Goal: Task Accomplishment & Management: Use online tool/utility

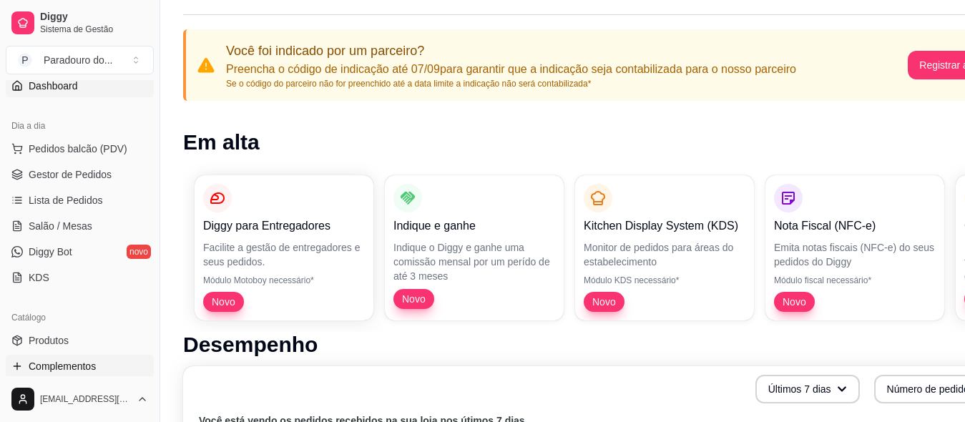
scroll to position [215, 0]
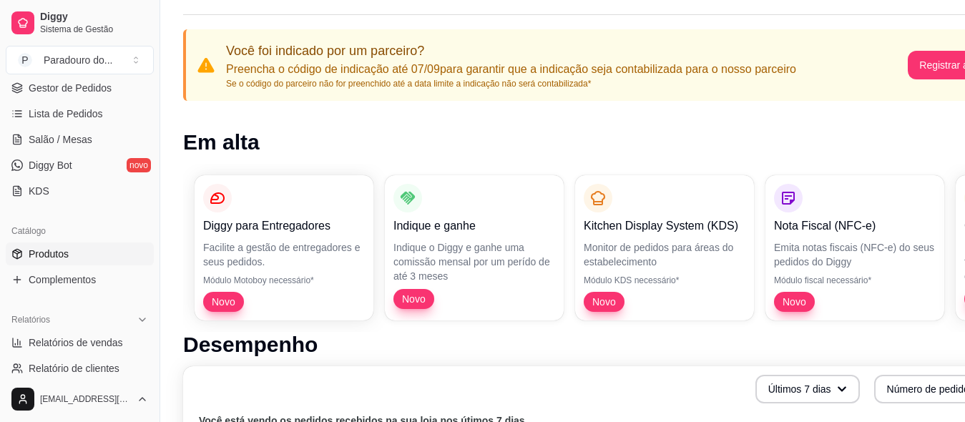
click at [44, 257] on span "Produtos" at bounding box center [49, 254] width 40 height 14
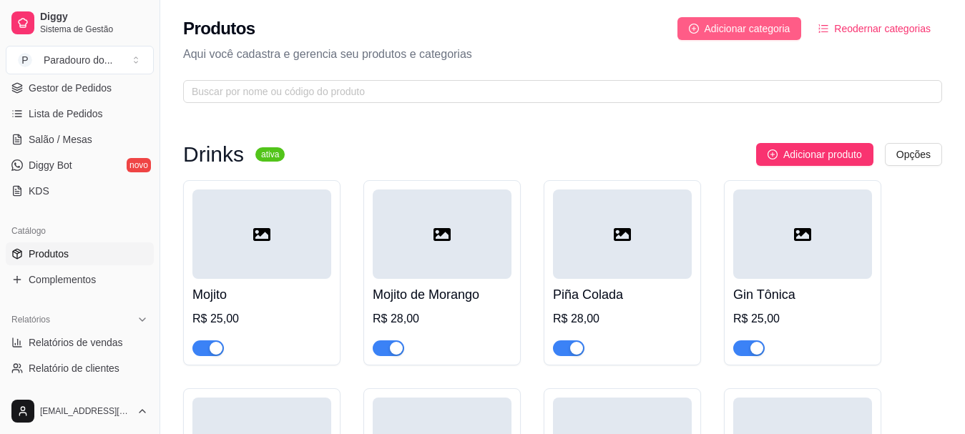
click at [776, 32] on span "Adicionar categoria" at bounding box center [747, 29] width 86 height 16
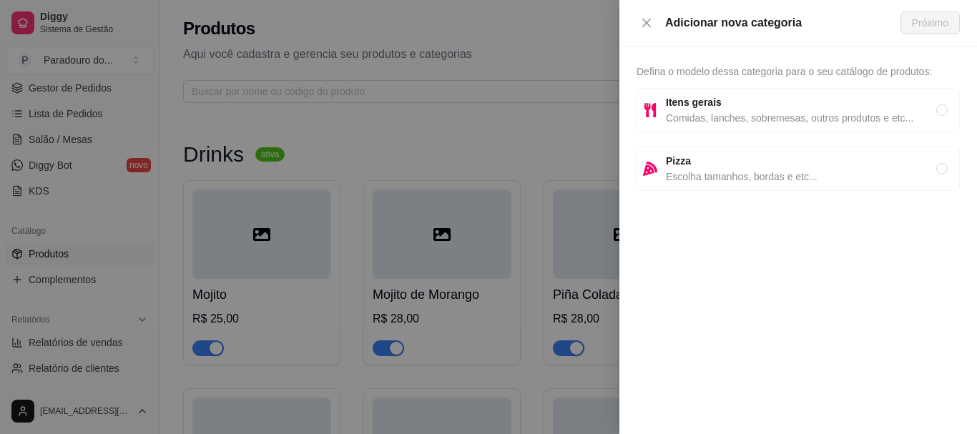
click at [715, 97] on strong "Itens gerais" at bounding box center [694, 102] width 56 height 11
radio input "true"
click at [927, 16] on span "Próximo" at bounding box center [930, 23] width 36 height 16
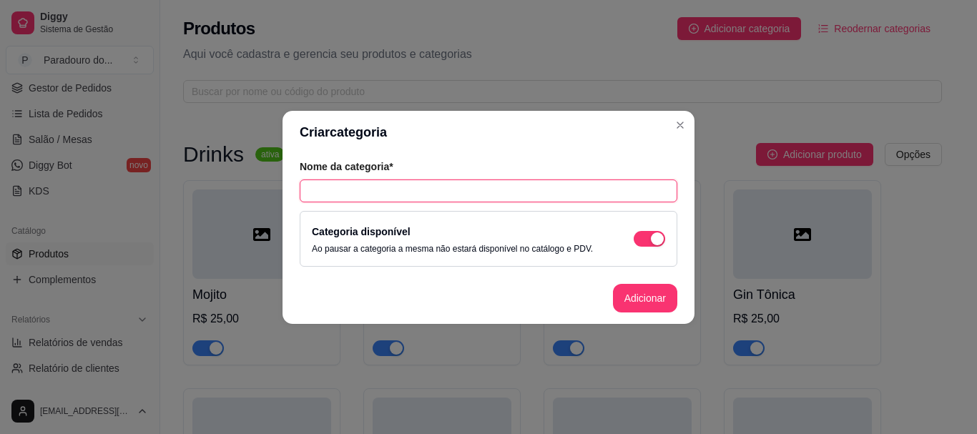
click at [582, 193] on input "text" at bounding box center [489, 190] width 378 height 23
drag, startPoint x: 381, startPoint y: 191, endPoint x: 330, endPoint y: 192, distance: 51.5
click at [330, 192] on input "Para levar" at bounding box center [489, 190] width 378 height 23
type input "Para levar"
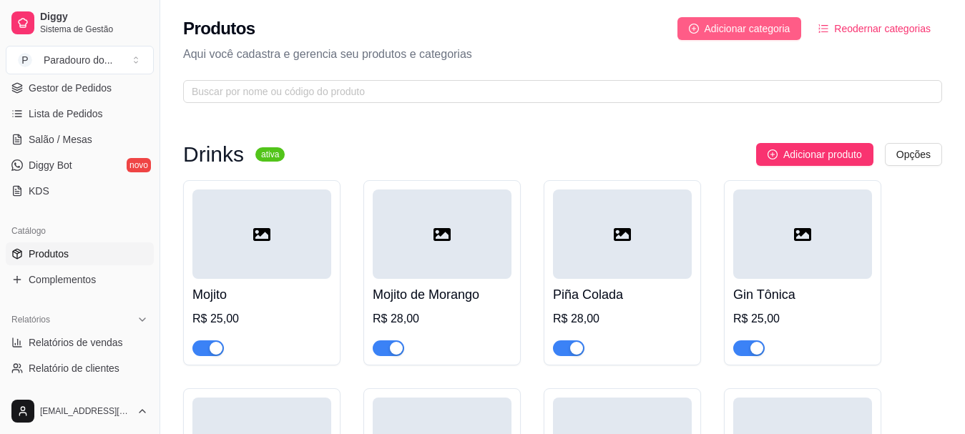
click at [774, 34] on span "Adicionar categoria" at bounding box center [747, 29] width 86 height 16
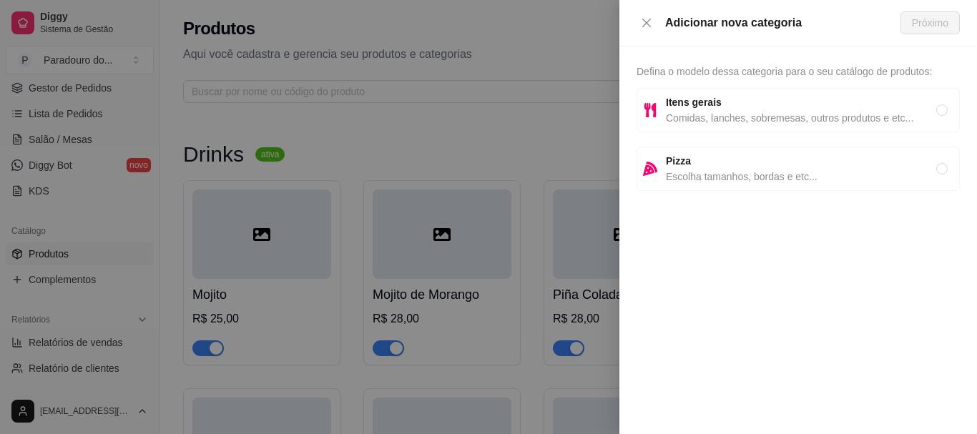
click at [707, 116] on span "Comidas, lanches, sobremesas, outros produtos e etc..." at bounding box center [801, 118] width 270 height 16
radio input "true"
click at [932, 23] on span "Próximo" at bounding box center [930, 23] width 36 height 16
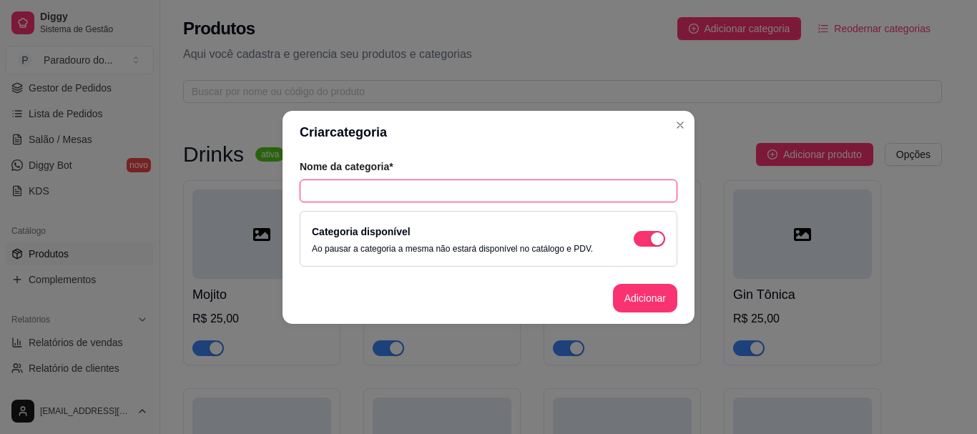
click at [405, 202] on input "text" at bounding box center [489, 190] width 378 height 23
type input "P"
type input "Para levar"
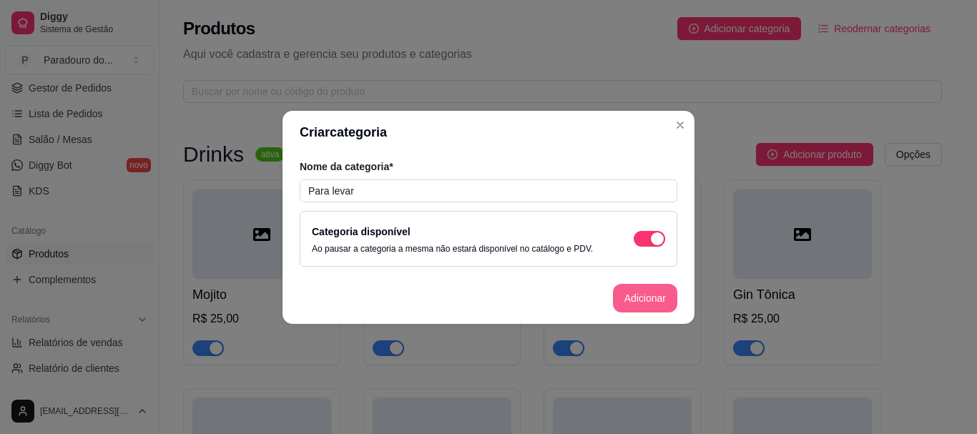
click at [651, 301] on button "Adicionar" at bounding box center [645, 298] width 64 height 29
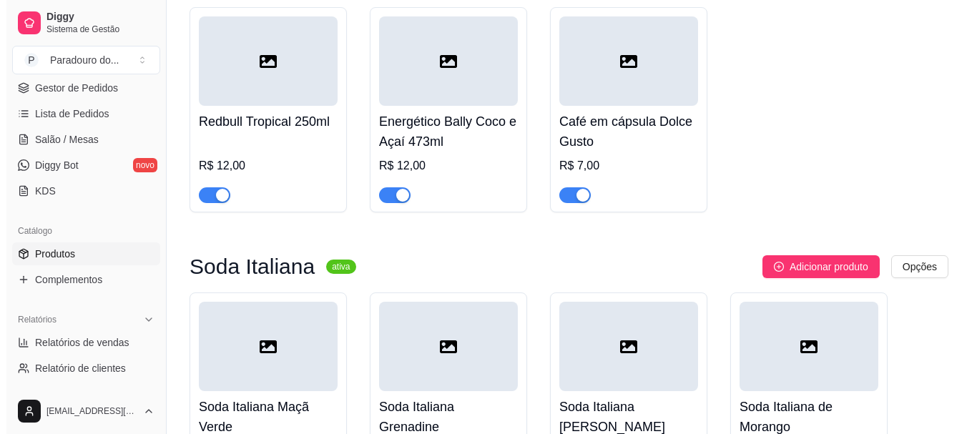
scroll to position [4823, 0]
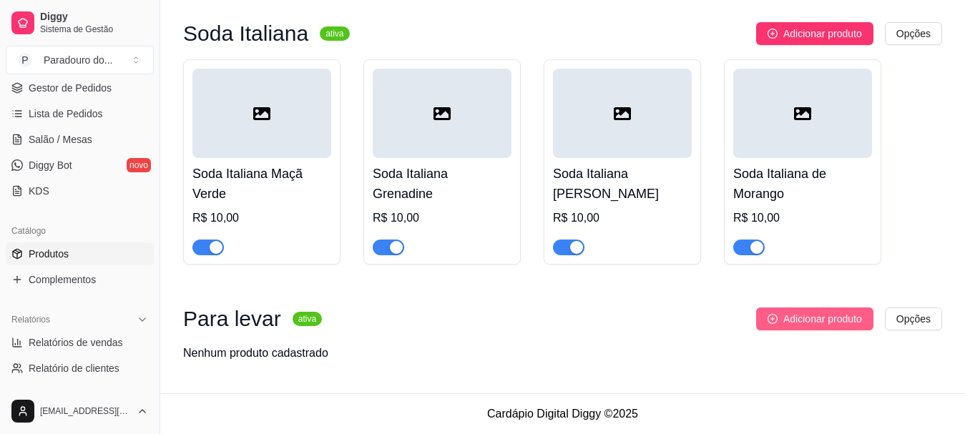
click at [794, 315] on span "Adicionar produto" at bounding box center [822, 319] width 79 height 16
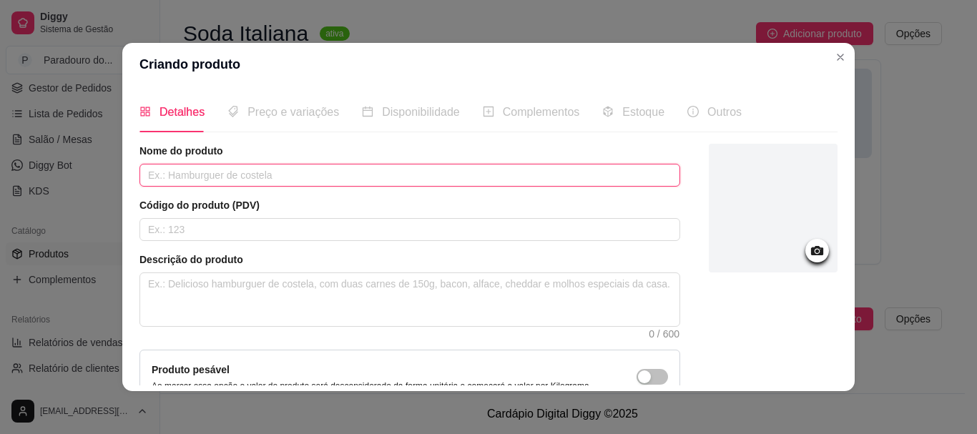
click at [280, 182] on input "text" at bounding box center [409, 175] width 541 height 23
type input "C"
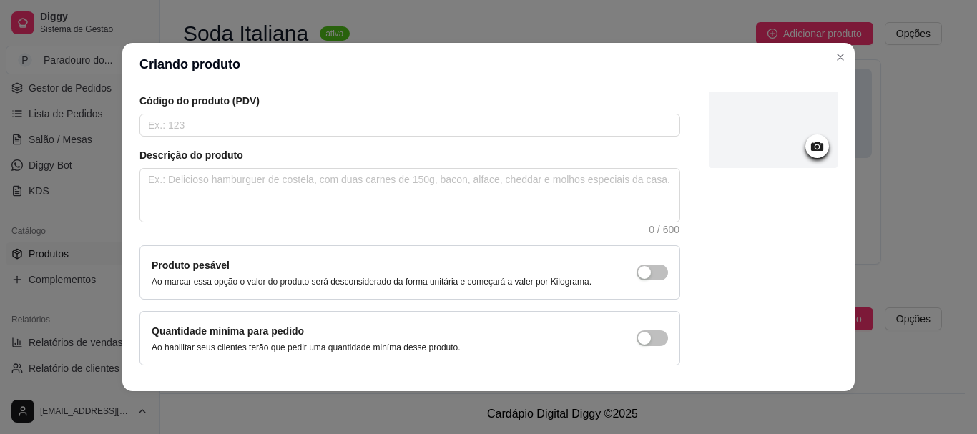
scroll to position [148, 0]
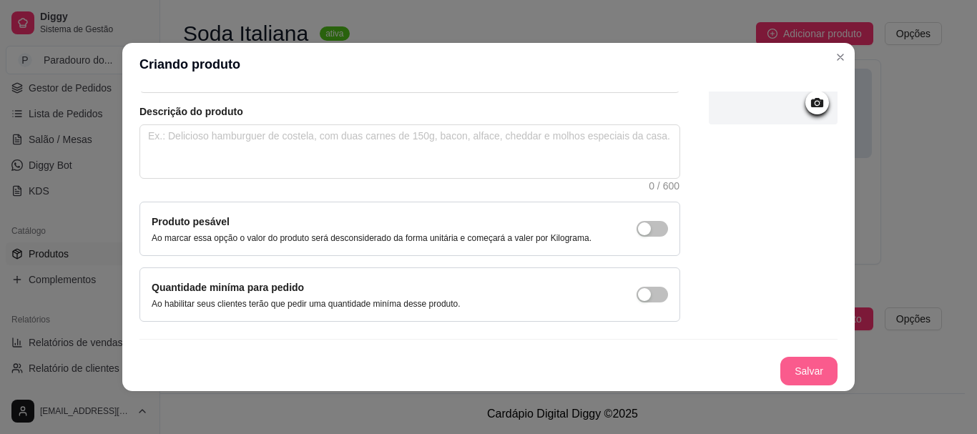
type input "Geleia de Frutas Vermelhas 250g"
click at [792, 370] on button "Salvar" at bounding box center [808, 371] width 57 height 29
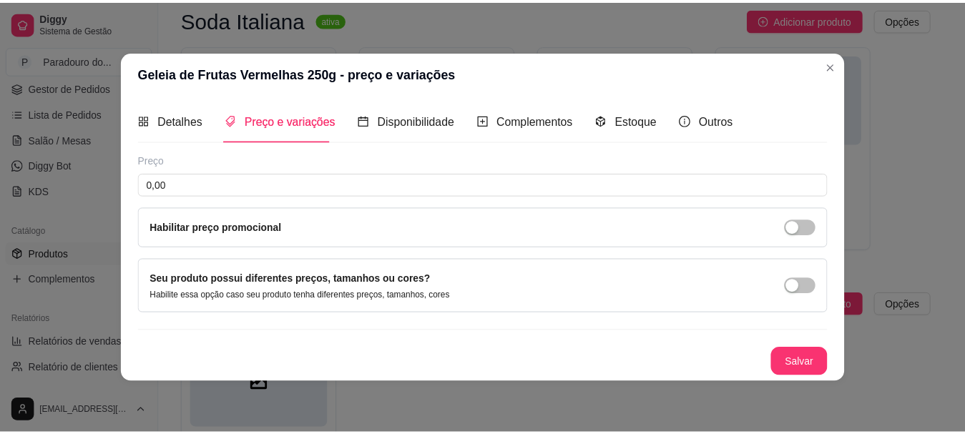
scroll to position [0, 0]
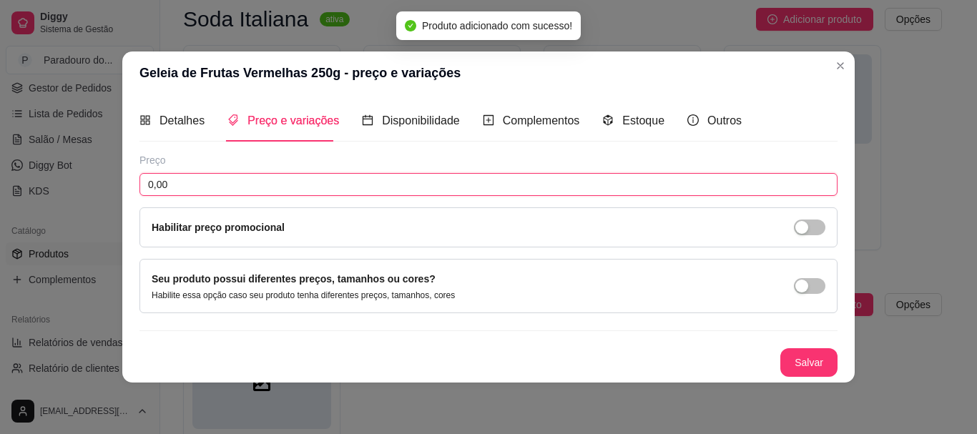
click at [251, 174] on input "0,00" at bounding box center [488, 184] width 698 height 23
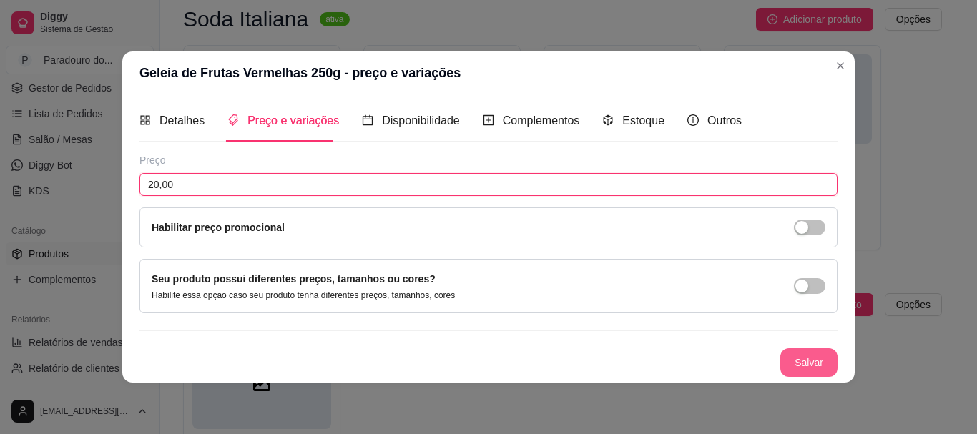
type input "20,00"
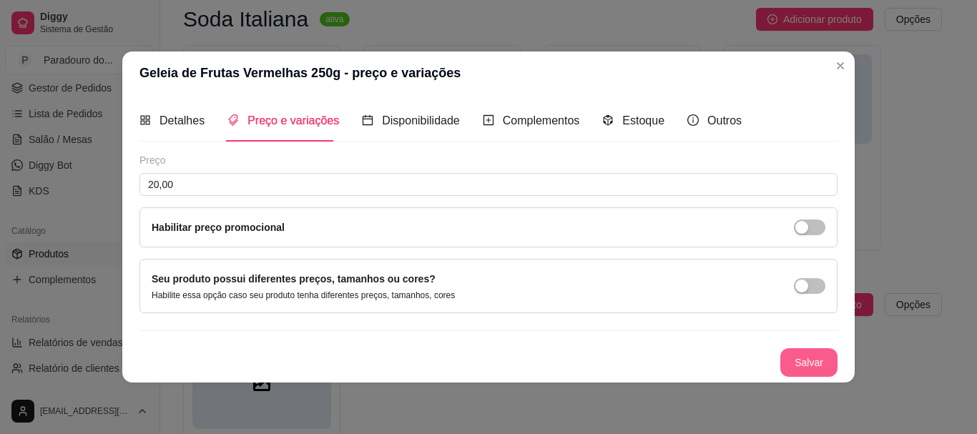
click at [790, 360] on button "Salvar" at bounding box center [808, 362] width 57 height 29
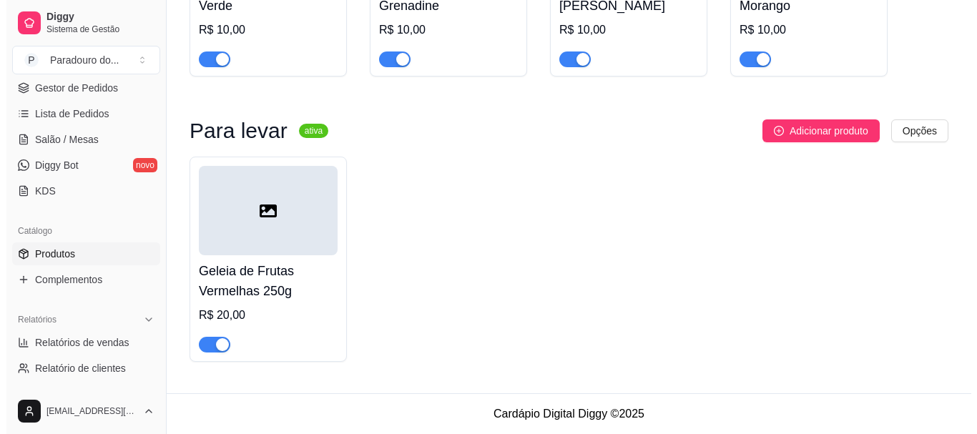
scroll to position [5012, 0]
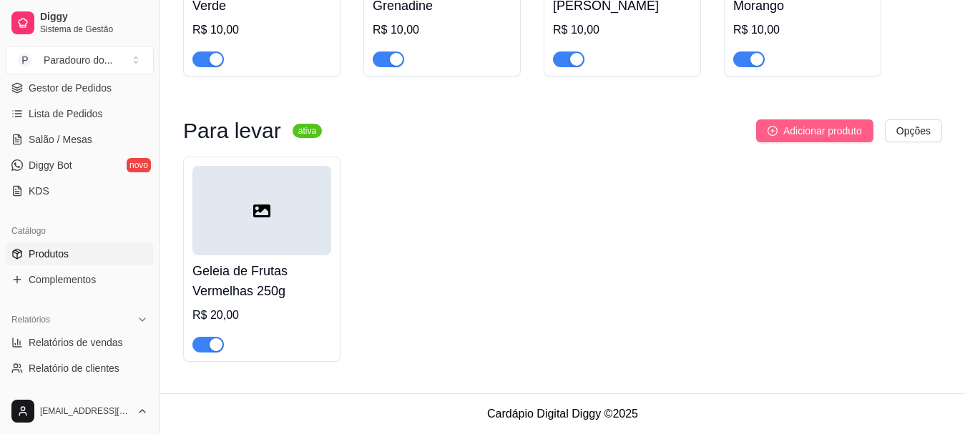
click at [797, 138] on button "Adicionar produto" at bounding box center [814, 130] width 117 height 23
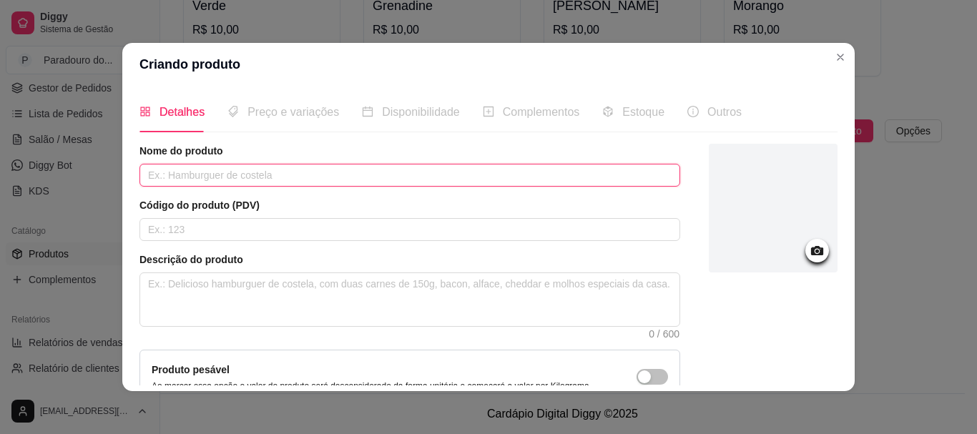
click at [371, 172] on input "text" at bounding box center [409, 175] width 541 height 23
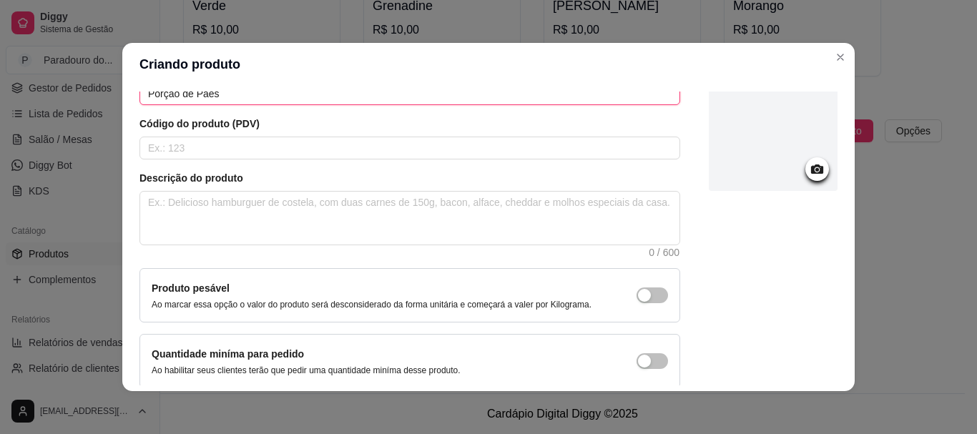
scroll to position [148, 0]
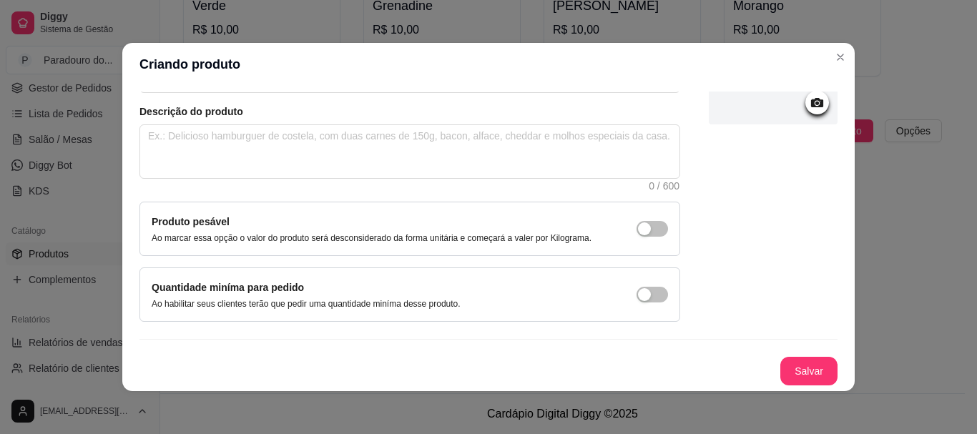
type input "Porção de Pães"
click at [781, 369] on button "Salvar" at bounding box center [809, 372] width 56 height 28
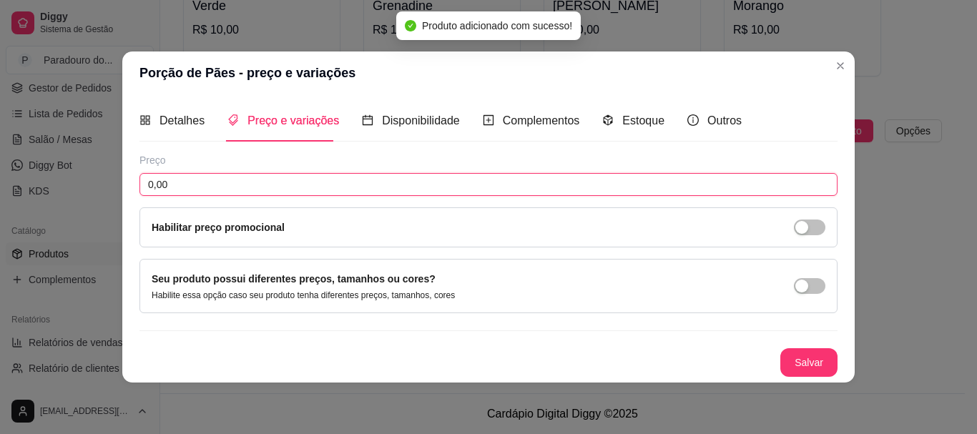
click at [214, 195] on input "0,00" at bounding box center [488, 184] width 698 height 23
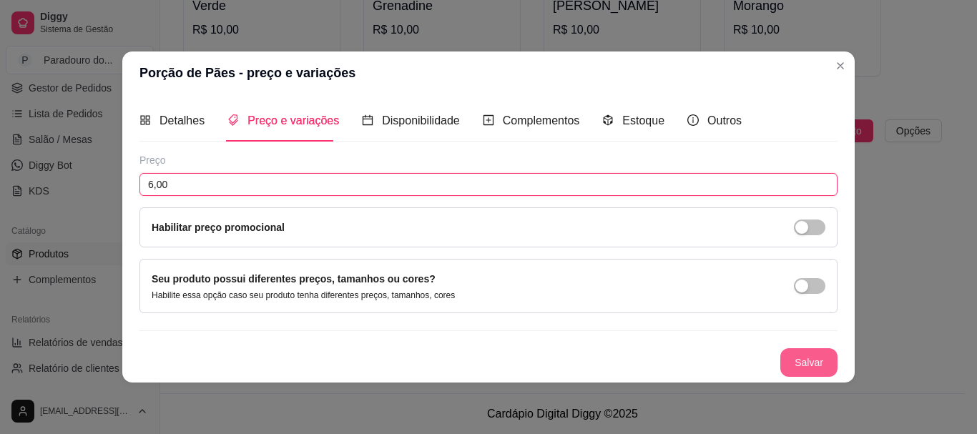
type input "6,00"
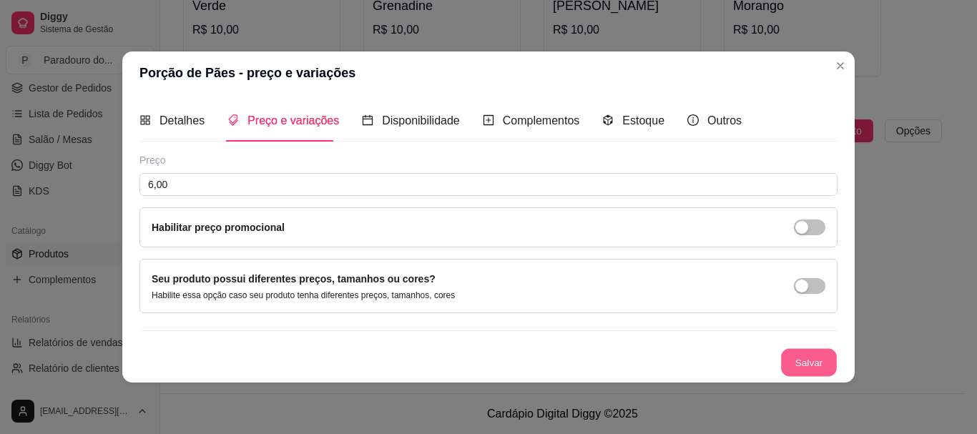
click at [829, 366] on button "Salvar" at bounding box center [809, 362] width 56 height 28
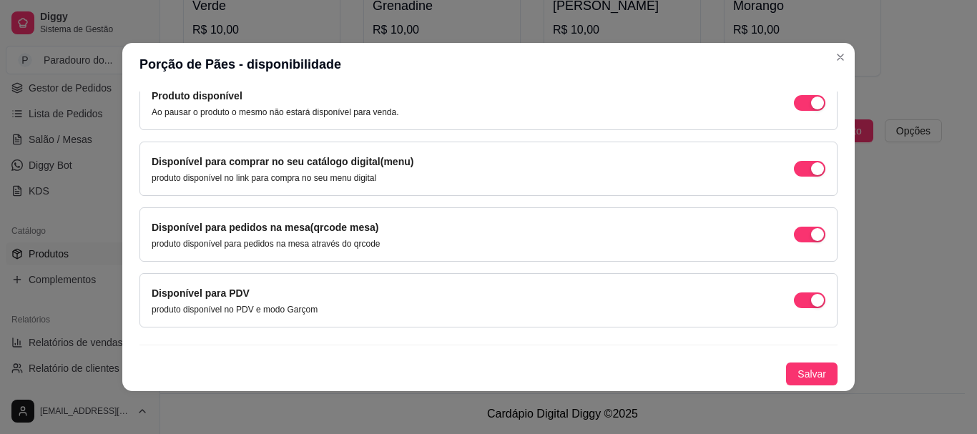
scroll to position [3, 0]
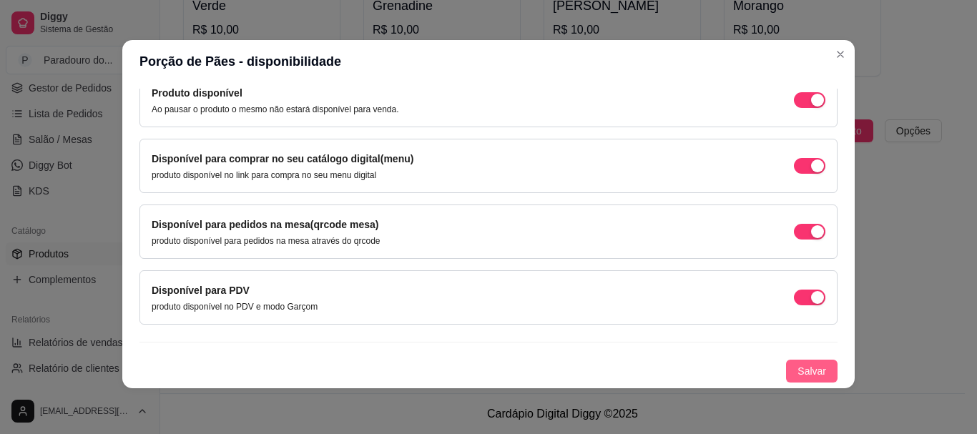
click at [797, 376] on span "Salvar" at bounding box center [811, 371] width 29 height 16
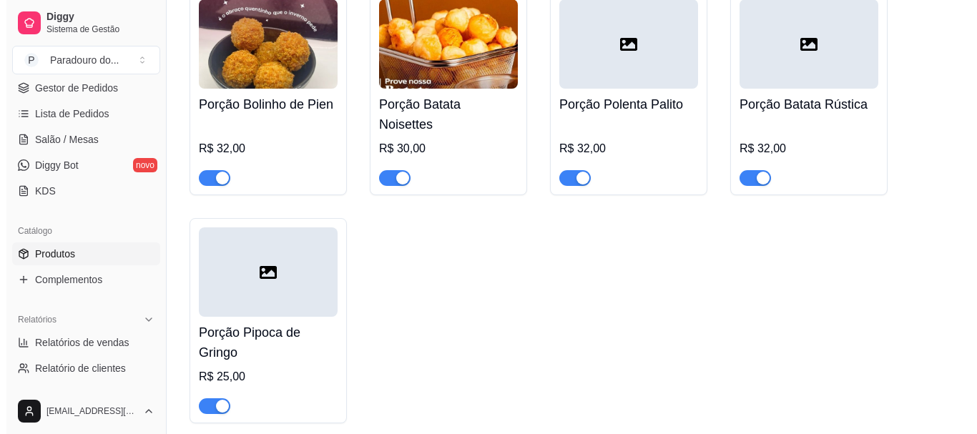
scroll to position [2009, 0]
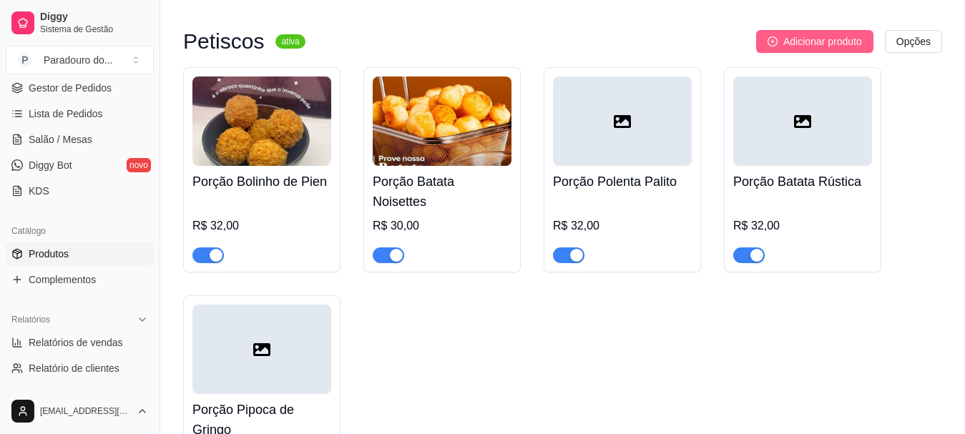
click at [777, 39] on button "Adicionar produto" at bounding box center [814, 41] width 117 height 23
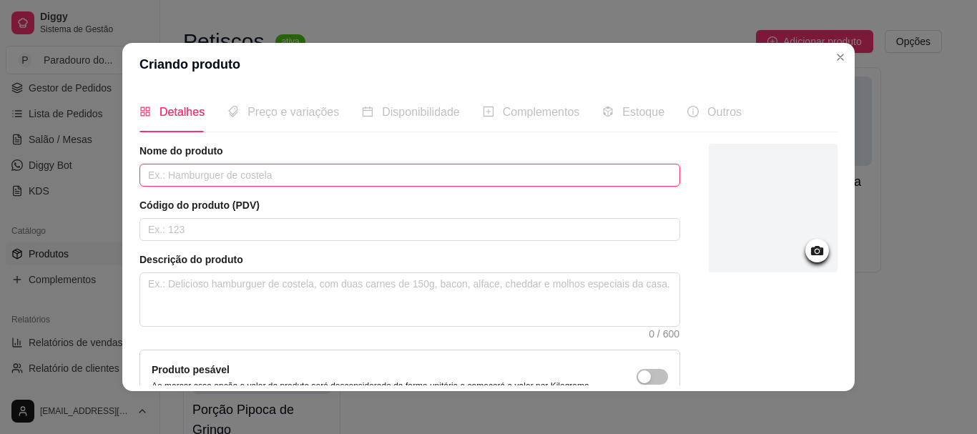
click at [329, 179] on input "text" at bounding box center [409, 175] width 541 height 23
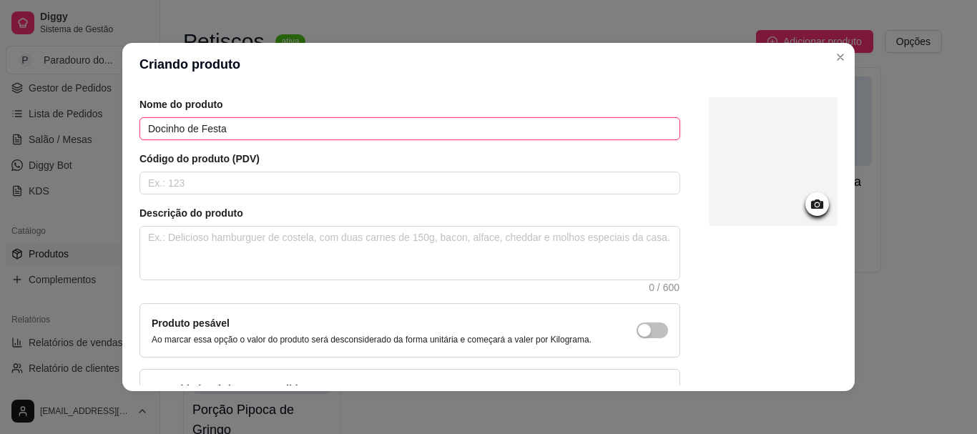
scroll to position [72, 0]
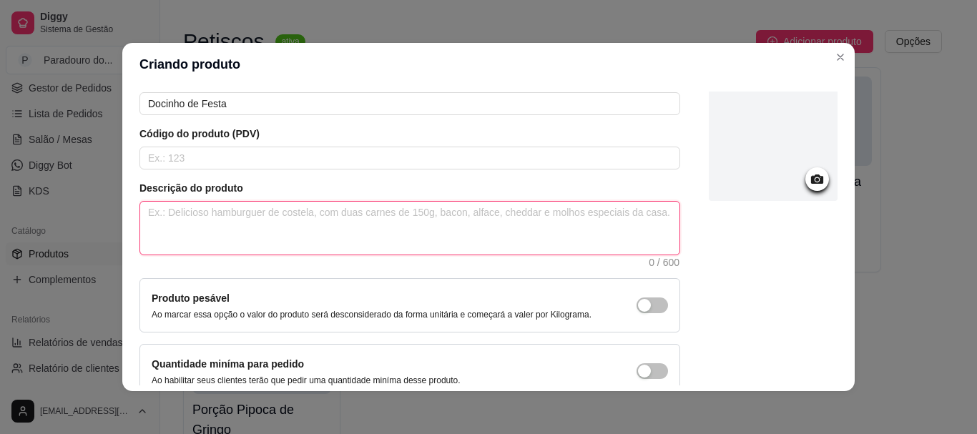
click at [215, 221] on textarea at bounding box center [409, 228] width 539 height 53
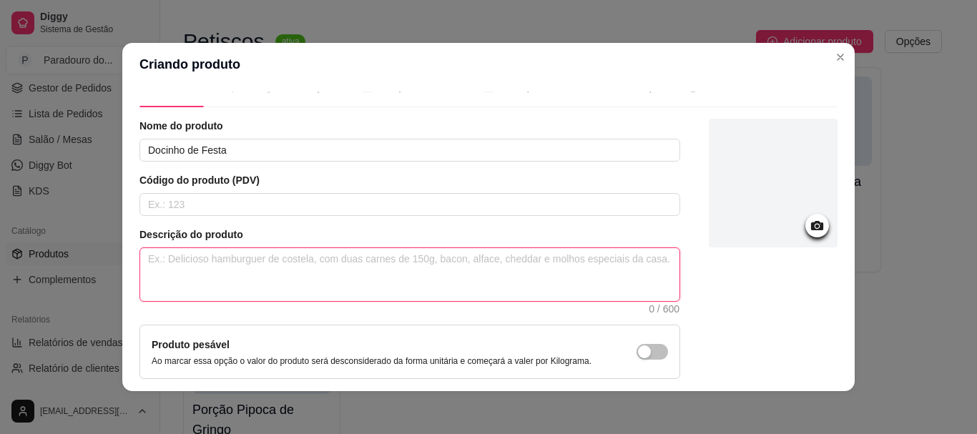
scroll to position [0, 0]
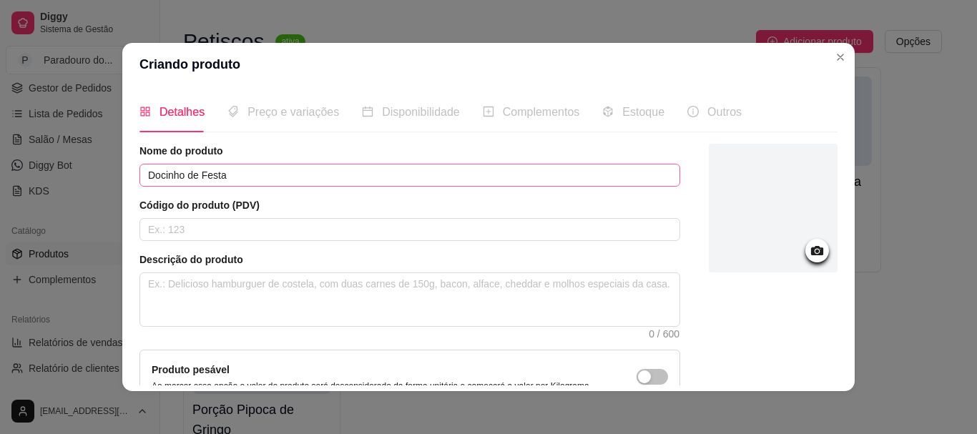
drag, startPoint x: 235, startPoint y: 154, endPoint x: 240, endPoint y: 176, distance: 21.9
click at [235, 155] on article "Nome do produto" at bounding box center [409, 151] width 541 height 14
click at [240, 179] on input "Docinho de Festa" at bounding box center [409, 175] width 541 height 23
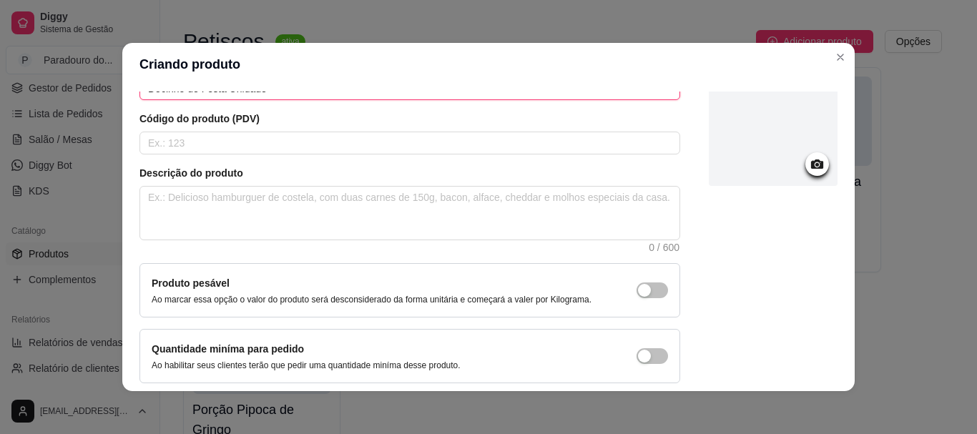
scroll to position [148, 0]
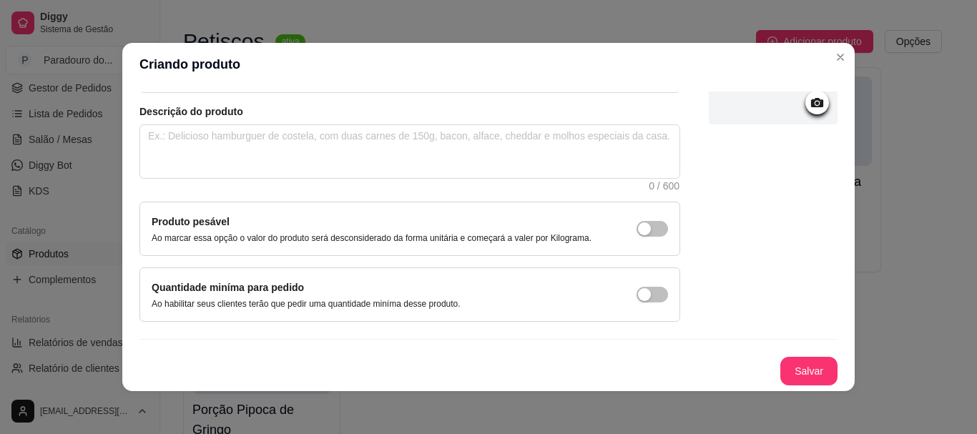
type input "Docinho de Festa Unidade"
click at [781, 368] on button "Salvar" at bounding box center [809, 372] width 56 height 28
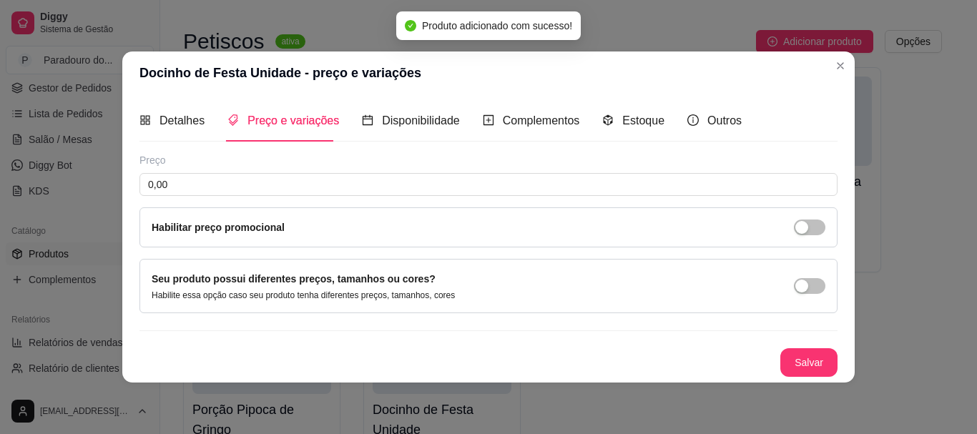
scroll to position [0, 0]
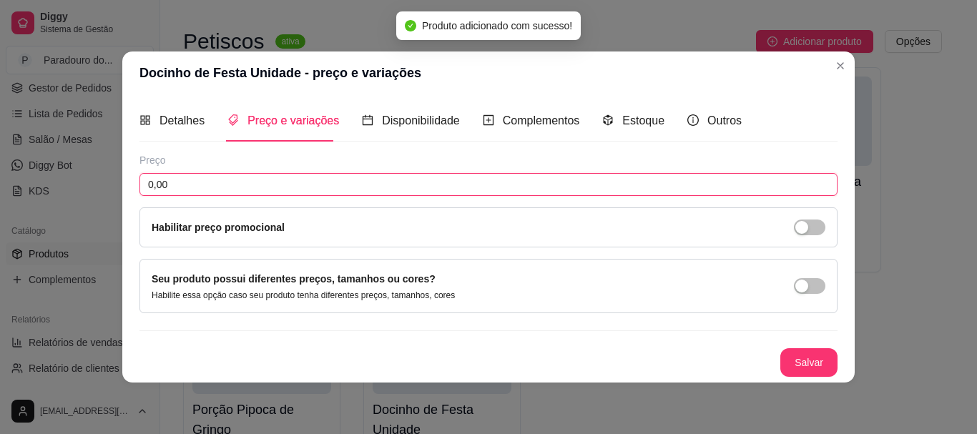
click at [239, 187] on input "0,00" at bounding box center [488, 184] width 698 height 23
type input "3,00"
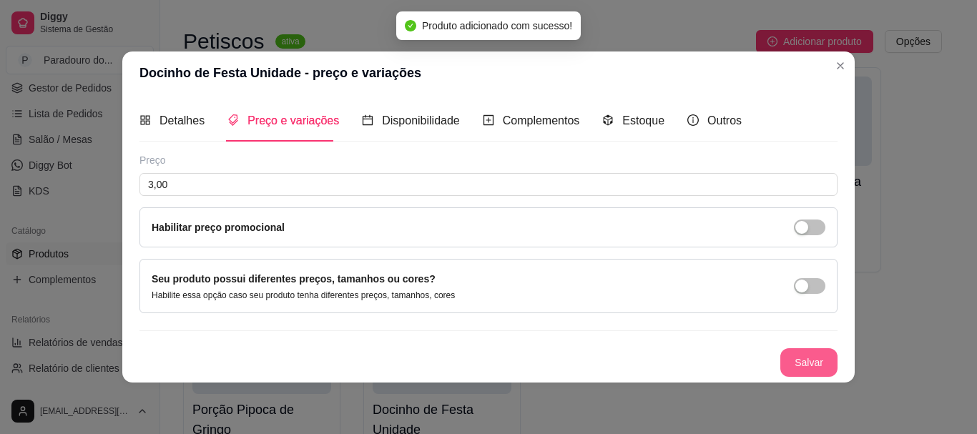
click at [804, 359] on button "Salvar" at bounding box center [808, 362] width 57 height 29
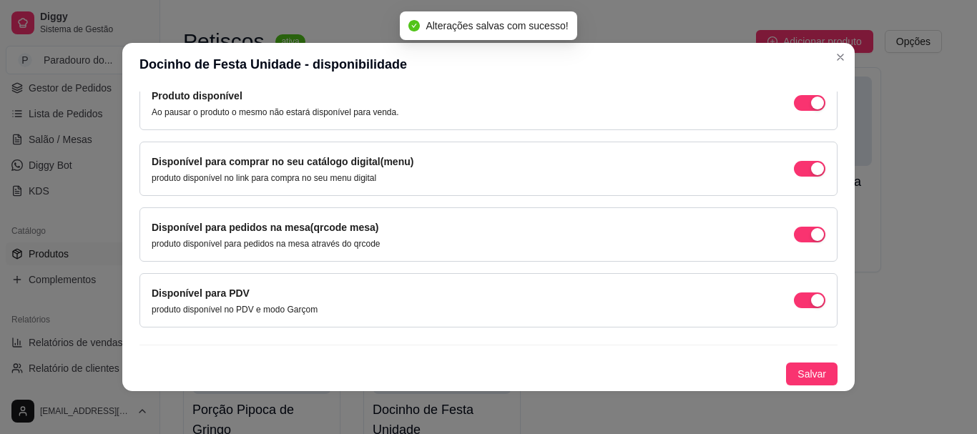
scroll to position [3, 0]
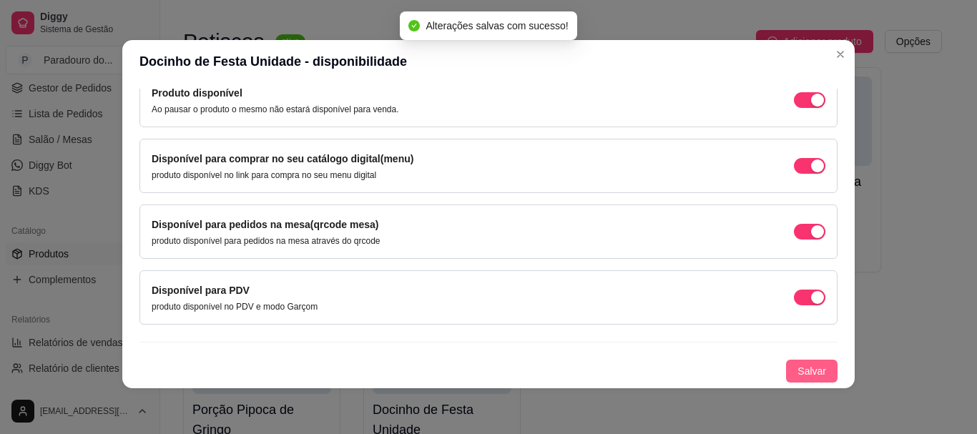
click at [797, 376] on span "Salvar" at bounding box center [811, 371] width 29 height 16
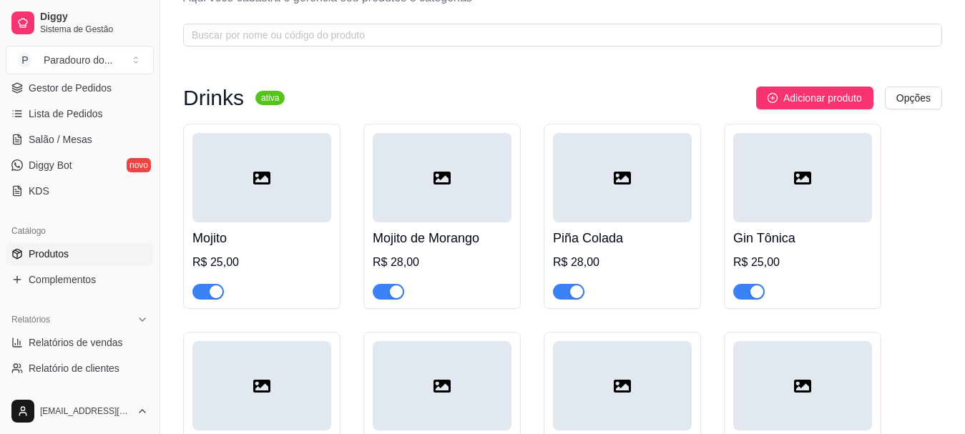
scroll to position [0, 0]
